Goal: Check status: Check status

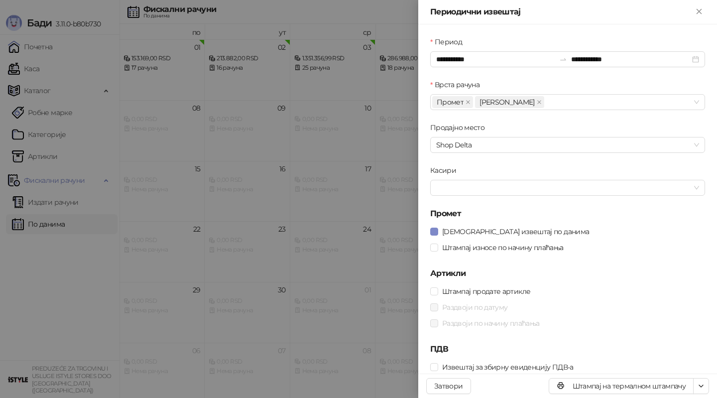
click at [169, 112] on div at bounding box center [358, 199] width 717 height 398
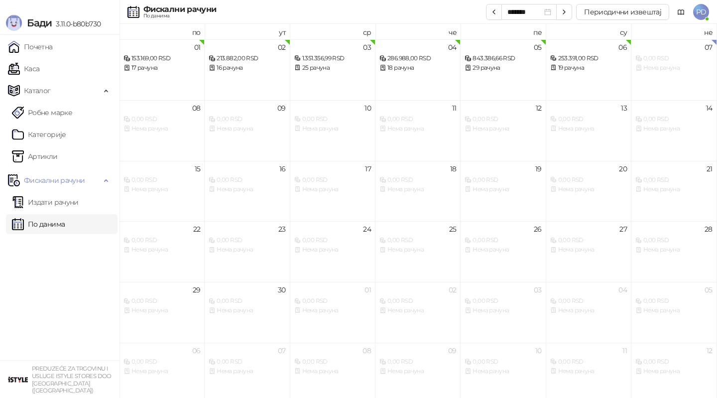
click at [51, 215] on link "По данима" at bounding box center [38, 224] width 53 height 20
click at [581, 59] on div "253.391,00 RSD" at bounding box center [588, 58] width 77 height 9
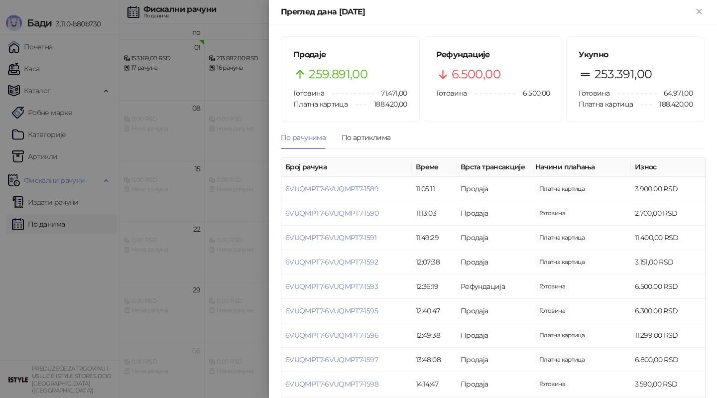
click at [209, 240] on div at bounding box center [358, 199] width 717 height 398
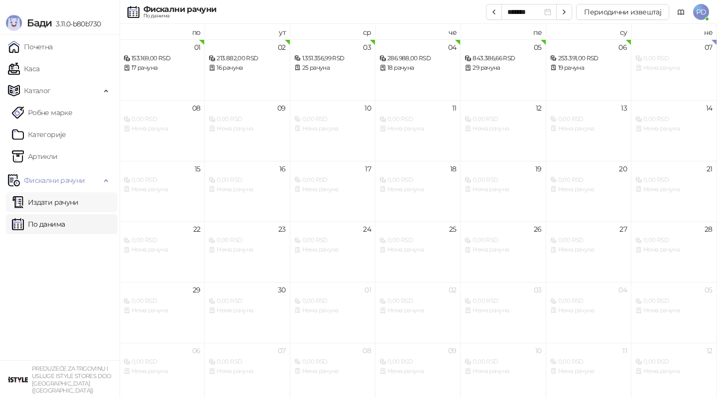
click at [79, 201] on link "Издати рачуни" at bounding box center [45, 202] width 67 height 20
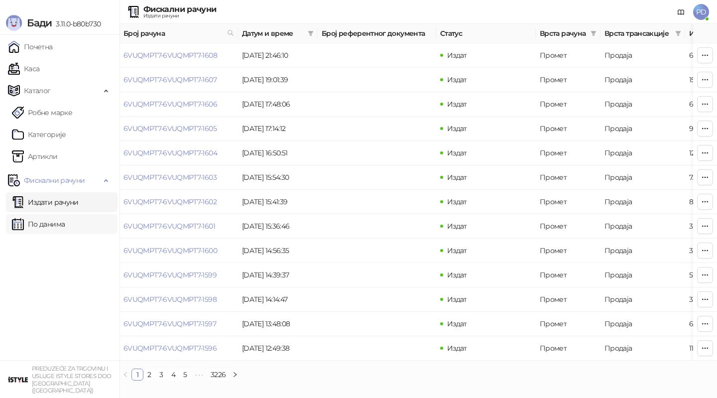
click at [52, 229] on link "По данима" at bounding box center [38, 224] width 53 height 20
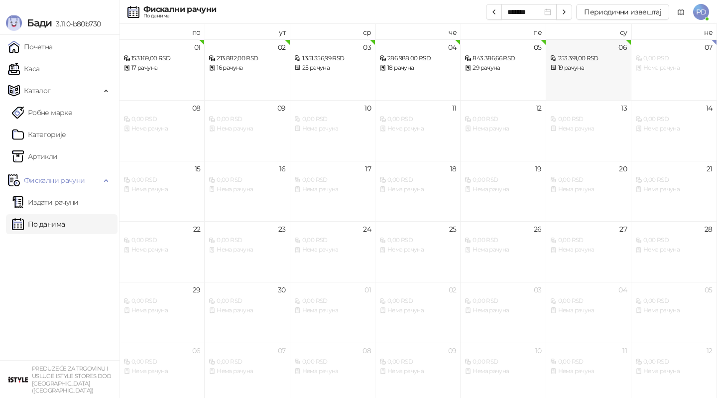
click at [564, 76] on div "06 253.391,00 RSD 19 рачуна" at bounding box center [589, 69] width 85 height 61
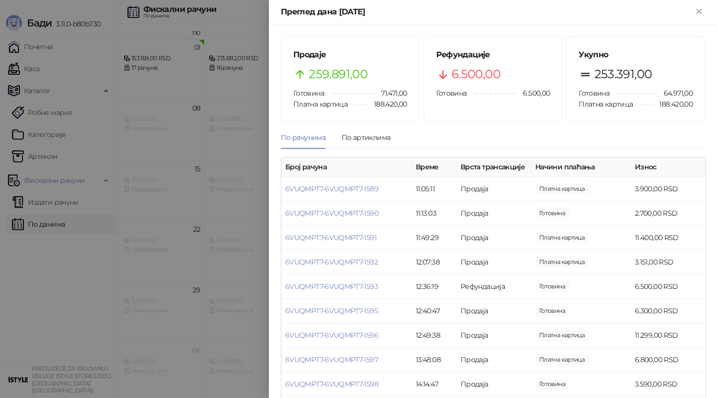
click at [162, 254] on div at bounding box center [358, 199] width 717 height 398
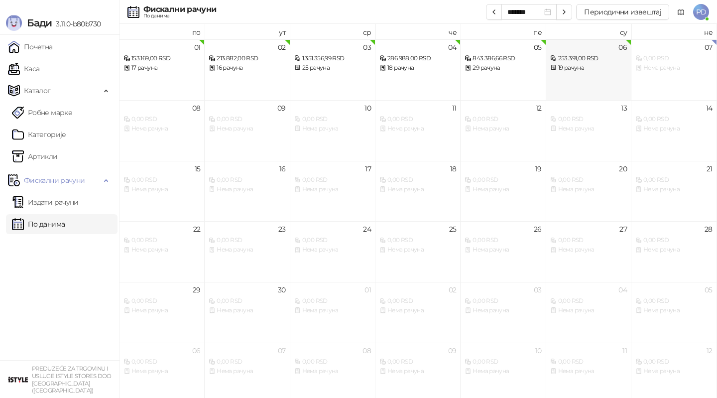
click at [574, 72] on div "06 253.391,00 RSD 19 рачуна" at bounding box center [589, 69] width 85 height 61
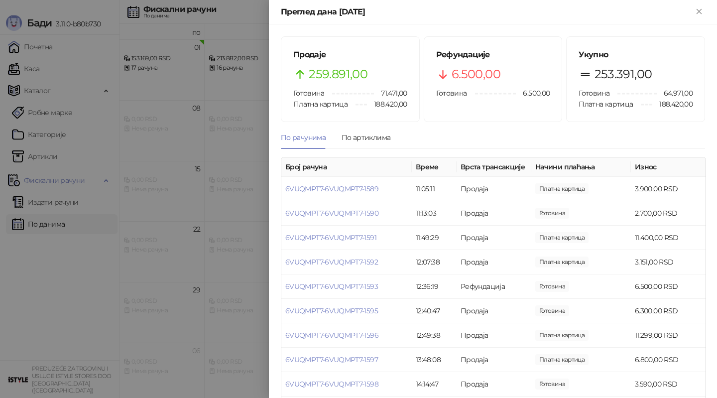
click at [208, 219] on div at bounding box center [358, 199] width 717 height 398
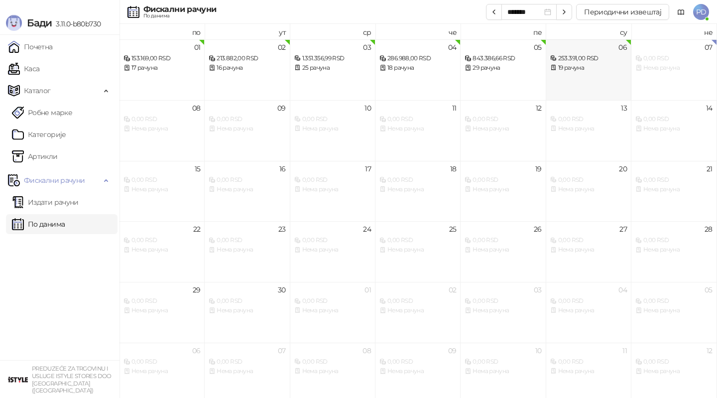
click at [584, 83] on div "06 253.391,00 RSD 19 рачуна" at bounding box center [589, 69] width 85 height 61
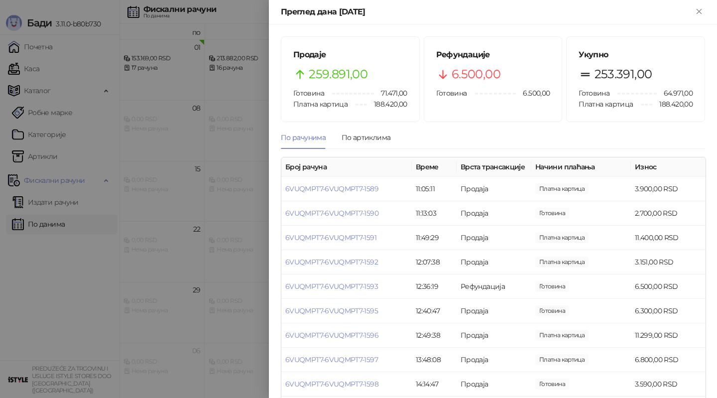
click at [201, 222] on div at bounding box center [358, 199] width 717 height 398
